Goal: Task Accomplishment & Management: Manage account settings

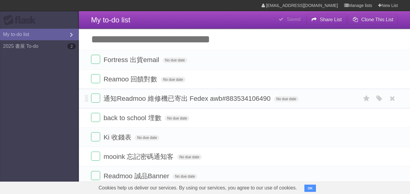
click at [236, 97] on span "通知Readmoo 維修機已寄出 Fedex awb#883534106490" at bounding box center [187, 99] width 168 height 8
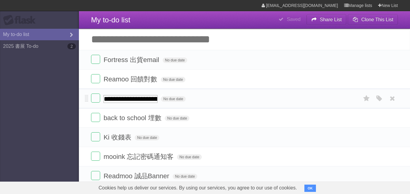
click at [236, 97] on form "**********" at bounding box center [244, 99] width 307 height 10
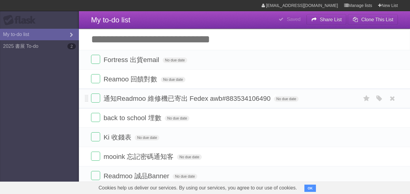
click at [236, 99] on span "通知Readmoo 維修機已寄出 Fedex awb#883534106490" at bounding box center [187, 99] width 168 height 8
click at [236, 99] on form "通知Readmoo 維修機已寄出 Fedex awb#883534106490 No due date White Red Blue Green Purple…" at bounding box center [244, 99] width 307 height 10
click at [162, 95] on form "通知Readmoo 維修機已寄出 Fedex awb#883534106490 No due date White Red Blue Green Purple…" at bounding box center [244, 99] width 307 height 10
drag, startPoint x: 228, startPoint y: 100, endPoint x: 270, endPoint y: 100, distance: 42.5
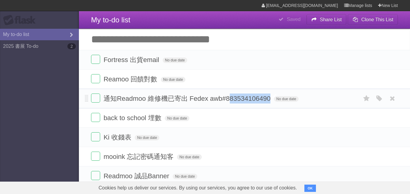
click at [270, 100] on span "通知Readmoo 維修機已寄出 Fedex awb#883534106490" at bounding box center [187, 99] width 168 height 8
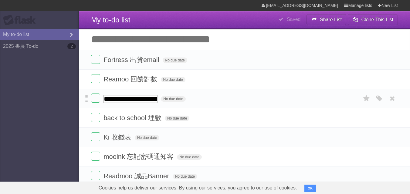
click at [271, 100] on form "**********" at bounding box center [244, 99] width 307 height 10
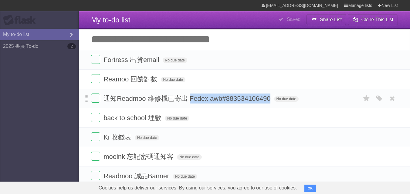
drag, startPoint x: 269, startPoint y: 99, endPoint x: 189, endPoint y: 101, distance: 80.1
click at [189, 101] on span "通知Readmoo 維修機已寄出 Fedex awb#883534106490" at bounding box center [187, 99] width 168 height 8
drag, startPoint x: 190, startPoint y: 97, endPoint x: 269, endPoint y: 102, distance: 79.6
click at [269, 102] on span "通知Readmoo 維修機已寄出 Fedex awb#883534106490" at bounding box center [187, 99] width 168 height 8
